Goal: Communication & Community: Answer question/provide support

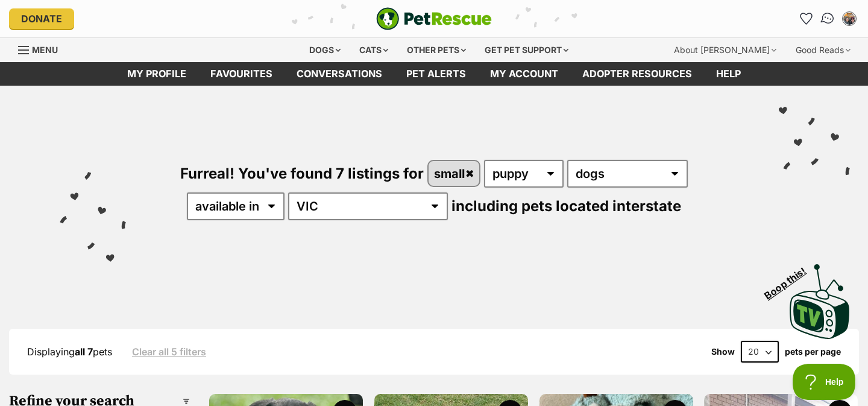
click at [830, 13] on img "Conversations" at bounding box center [828, 19] width 16 height 16
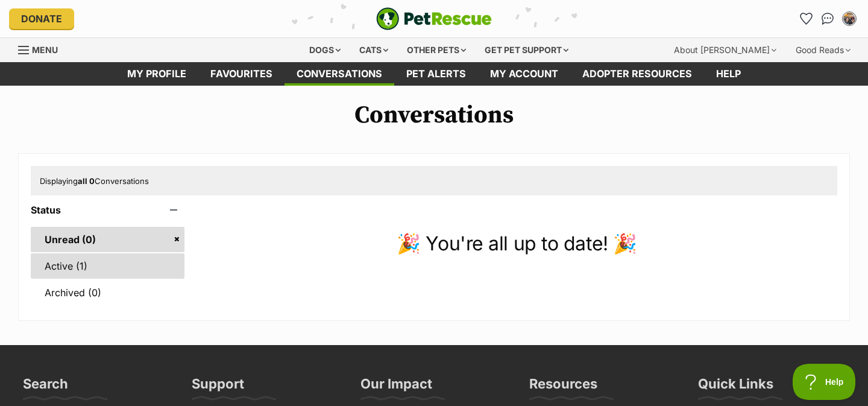
click at [92, 256] on link "Active (1)" at bounding box center [108, 265] width 154 height 25
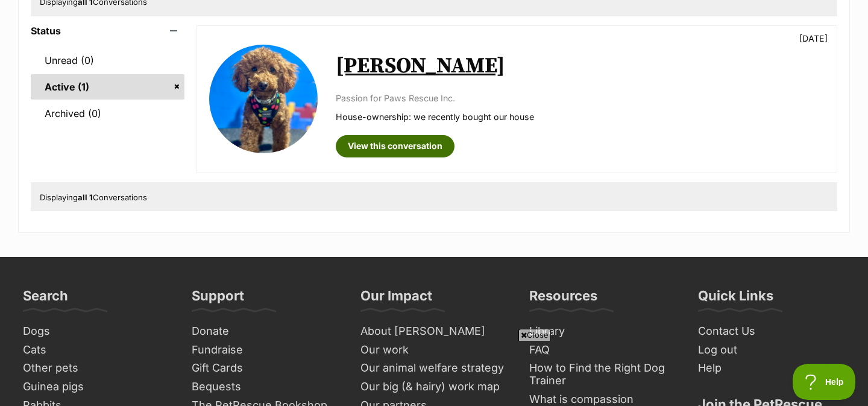
click at [383, 139] on link "View this conversation" at bounding box center [395, 146] width 119 height 22
